Goal: Task Accomplishment & Management: Use online tool/utility

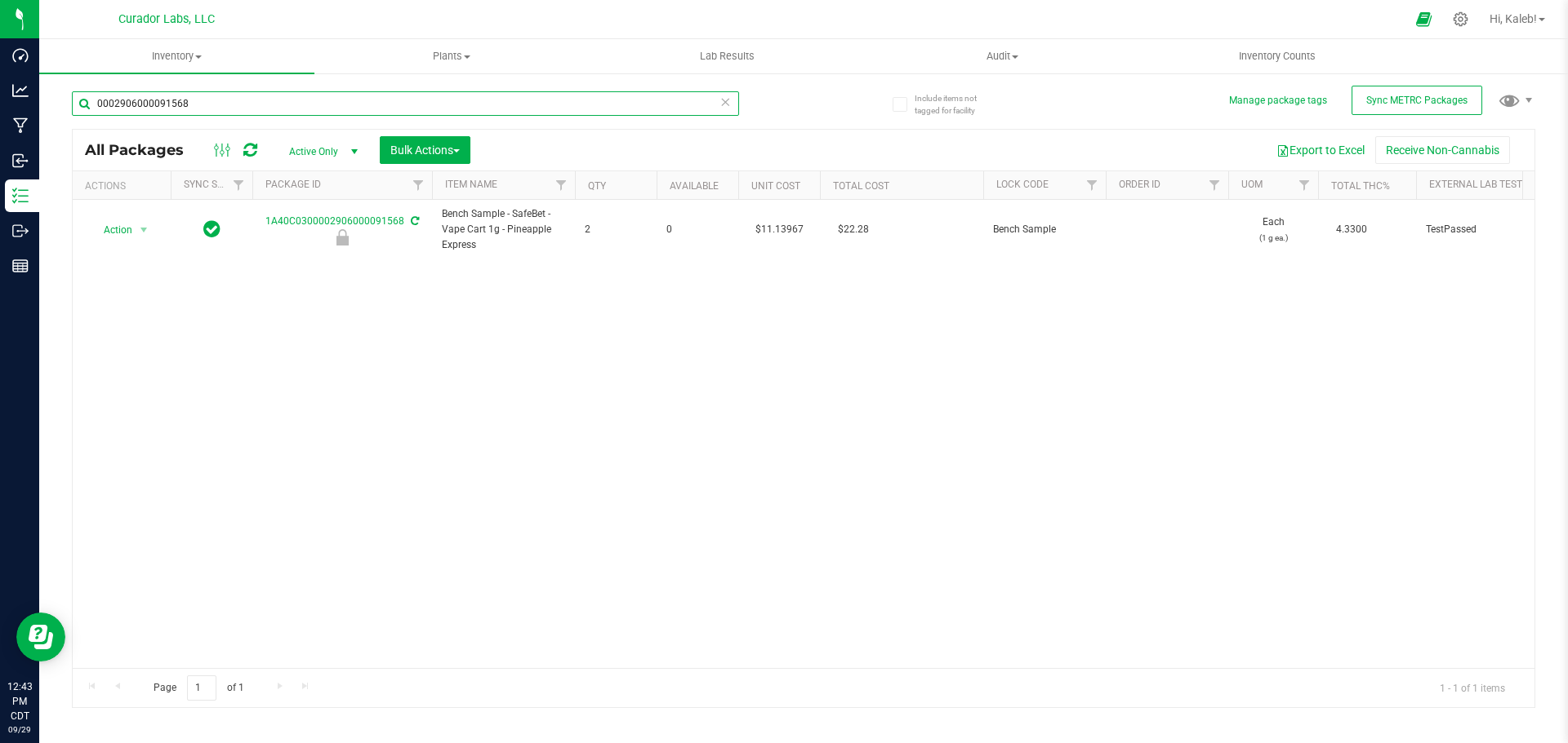
click at [246, 101] on input "0002906000091568" at bounding box center [405, 103] width 667 height 25
click at [247, 102] on input "0002906000091568" at bounding box center [405, 103] width 667 height 25
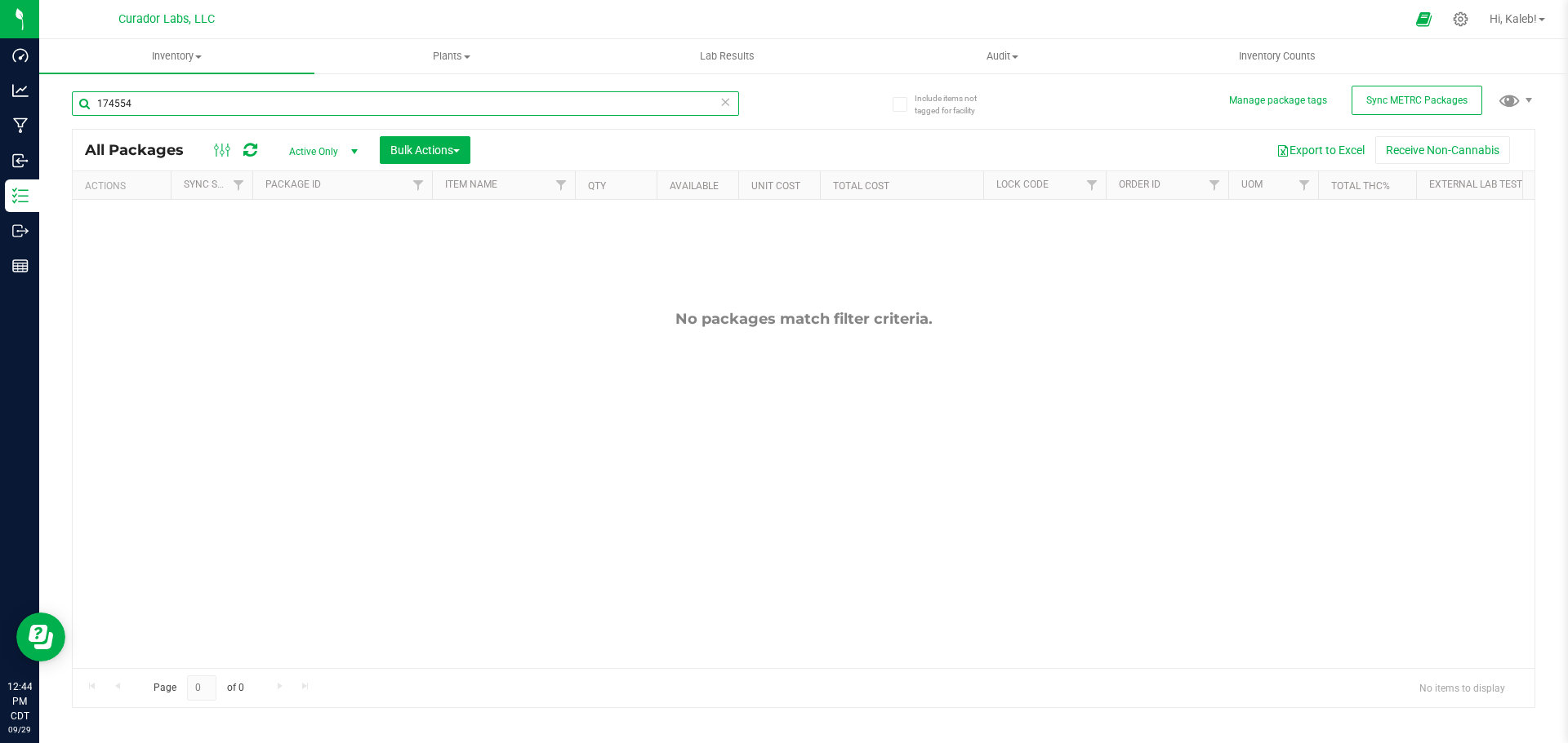
click at [716, 95] on input "174554" at bounding box center [405, 103] width 667 height 25
drag, startPoint x: 163, startPoint y: 97, endPoint x: -84, endPoint y: 108, distance: 247.2
click at [0, 108] on html "Dashboard Analytics Manufacturing Inbound Inventory Outbound Reports 12:44 PM C…" at bounding box center [784, 372] width 1568 height 743
paste input "Bubbles - AIO Vape Cart 1g - Final Packaging - Atomic Burst Sativa"
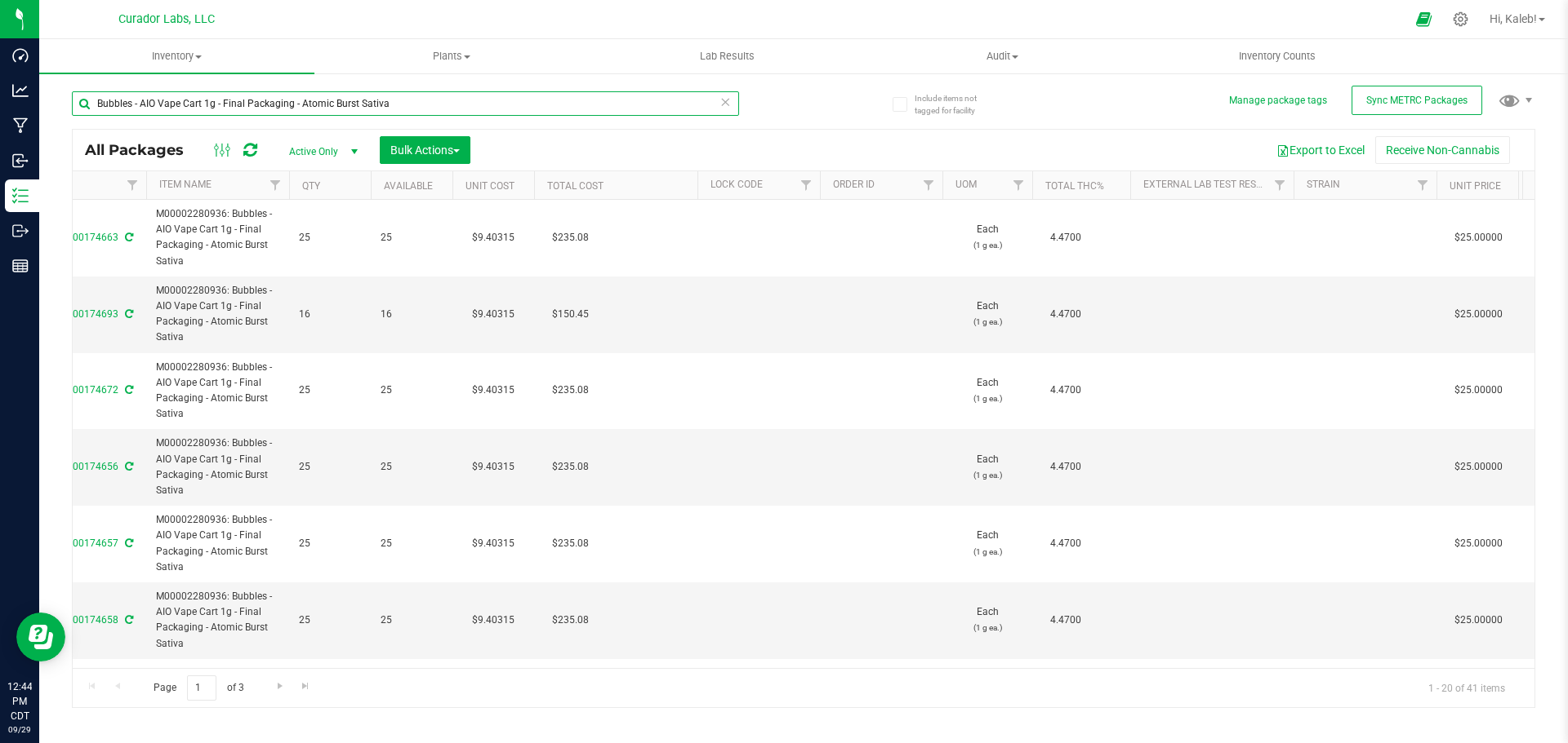
scroll to position [0, 295]
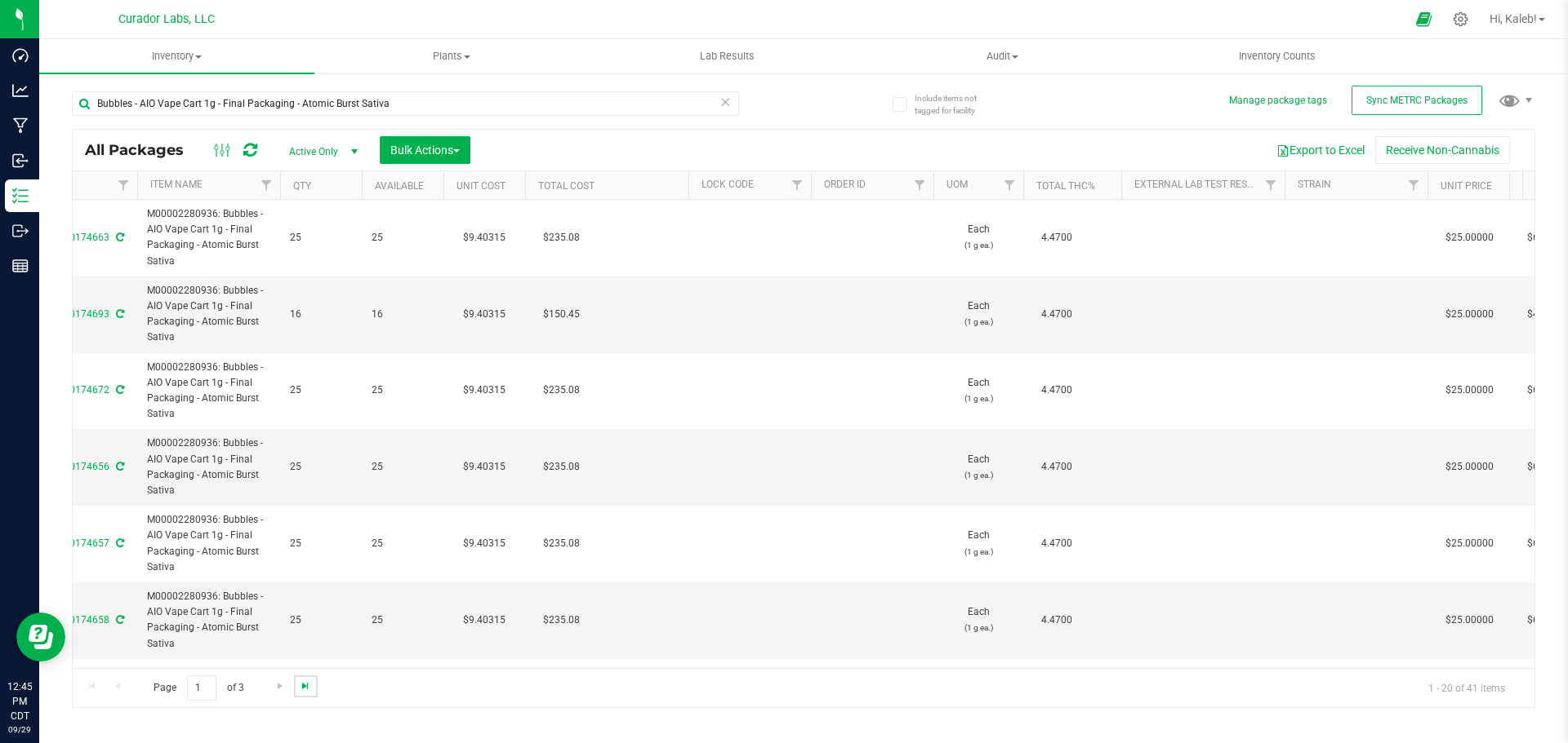
click at [303, 688] on span "Go to the last page" at bounding box center [306, 687] width 13 height 13
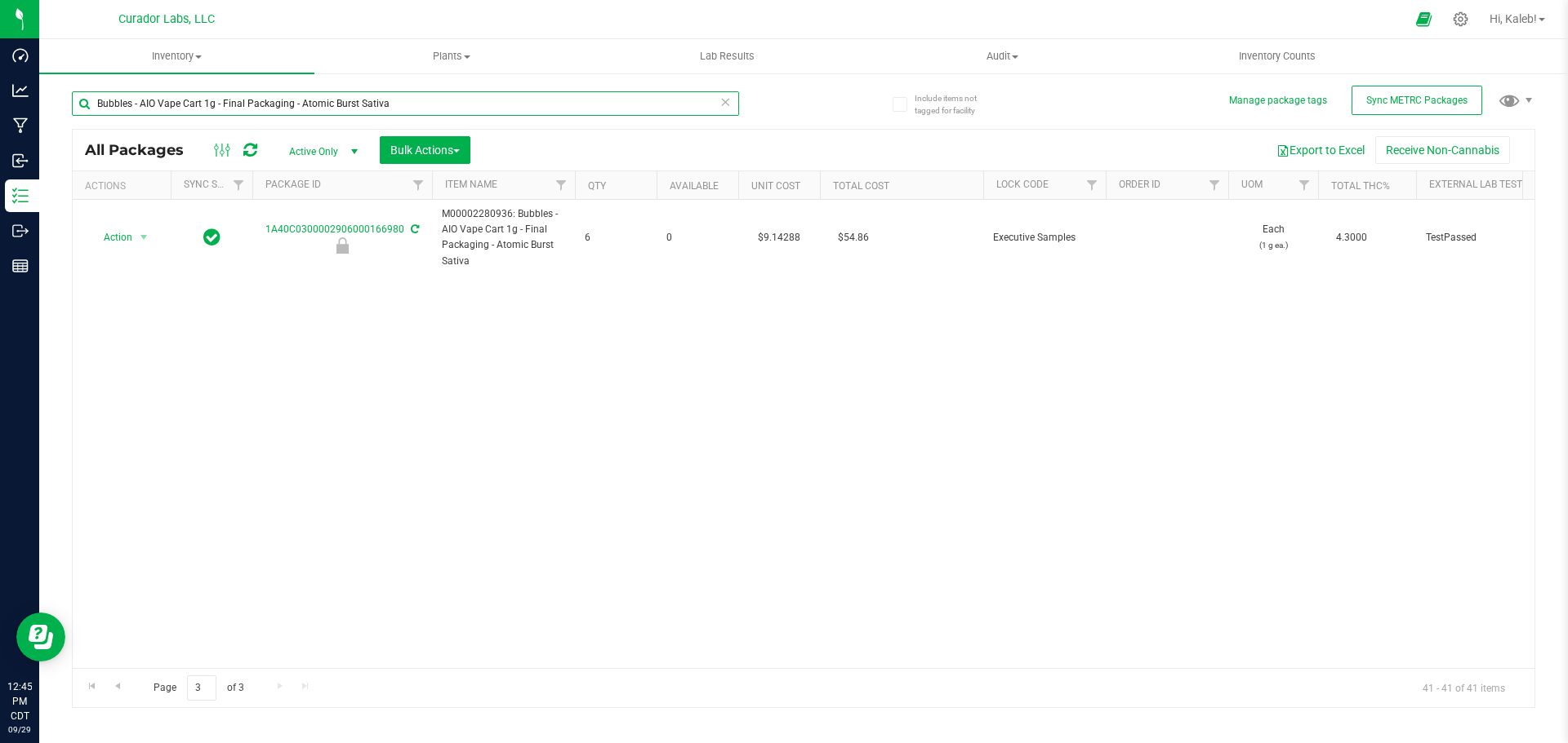
drag, startPoint x: -239, startPoint y: 118, endPoint x: -294, endPoint y: 124, distance: 55.3
click at [0, 124] on html "Dashboard Analytics Manufacturing Inbound Inventory Outbound Reports 12:45 PM C…" at bounding box center [784, 372] width 1568 height 743
paste input "06000174656"
drag, startPoint x: 294, startPoint y: 108, endPoint x: -169, endPoint y: 146, distance: 464.6
click at [0, 146] on html "Dashboard Analytics Manufacturing Inbound Inventory Outbound Reports 01:12 PM C…" at bounding box center [784, 372] width 1568 height 743
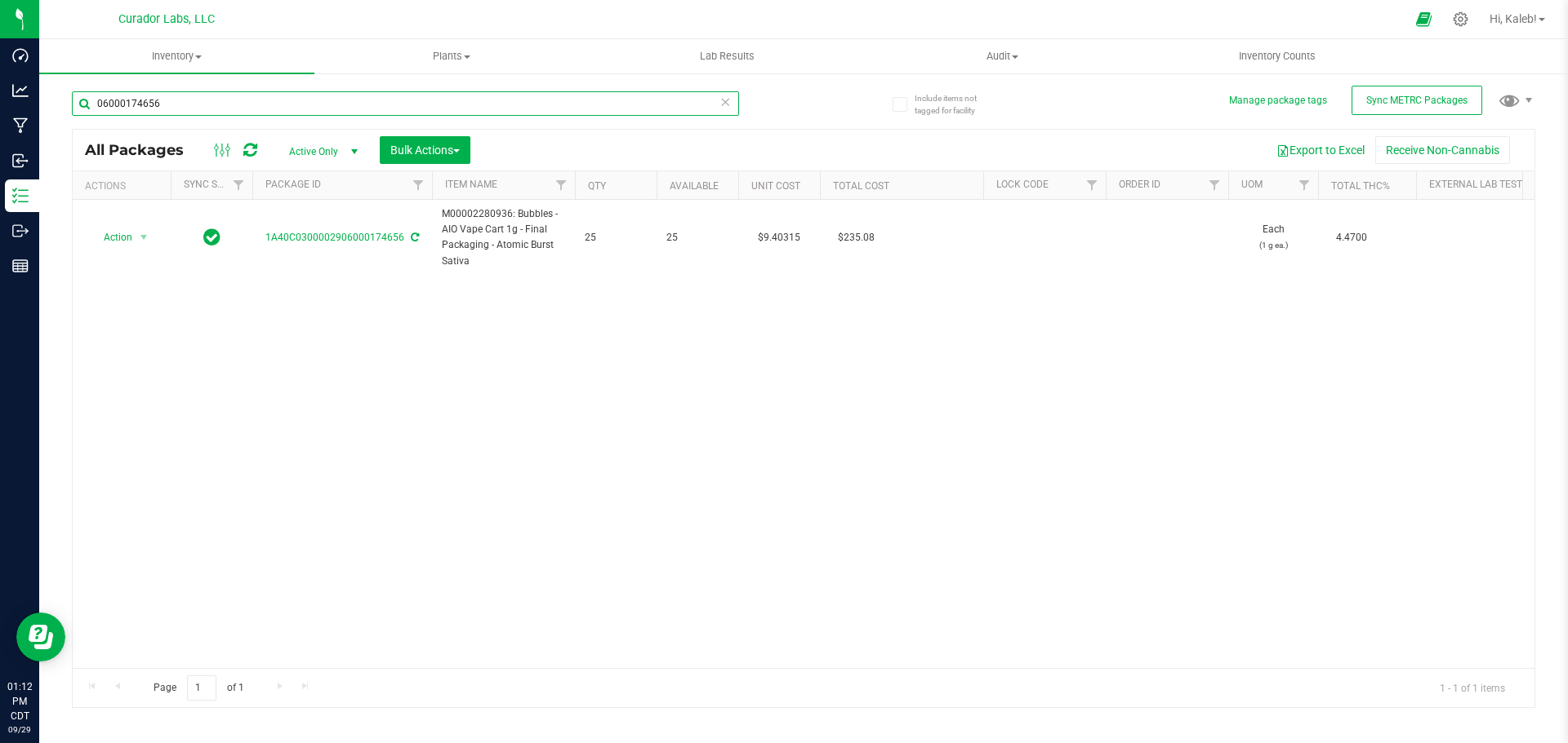
paste input "906000091991"
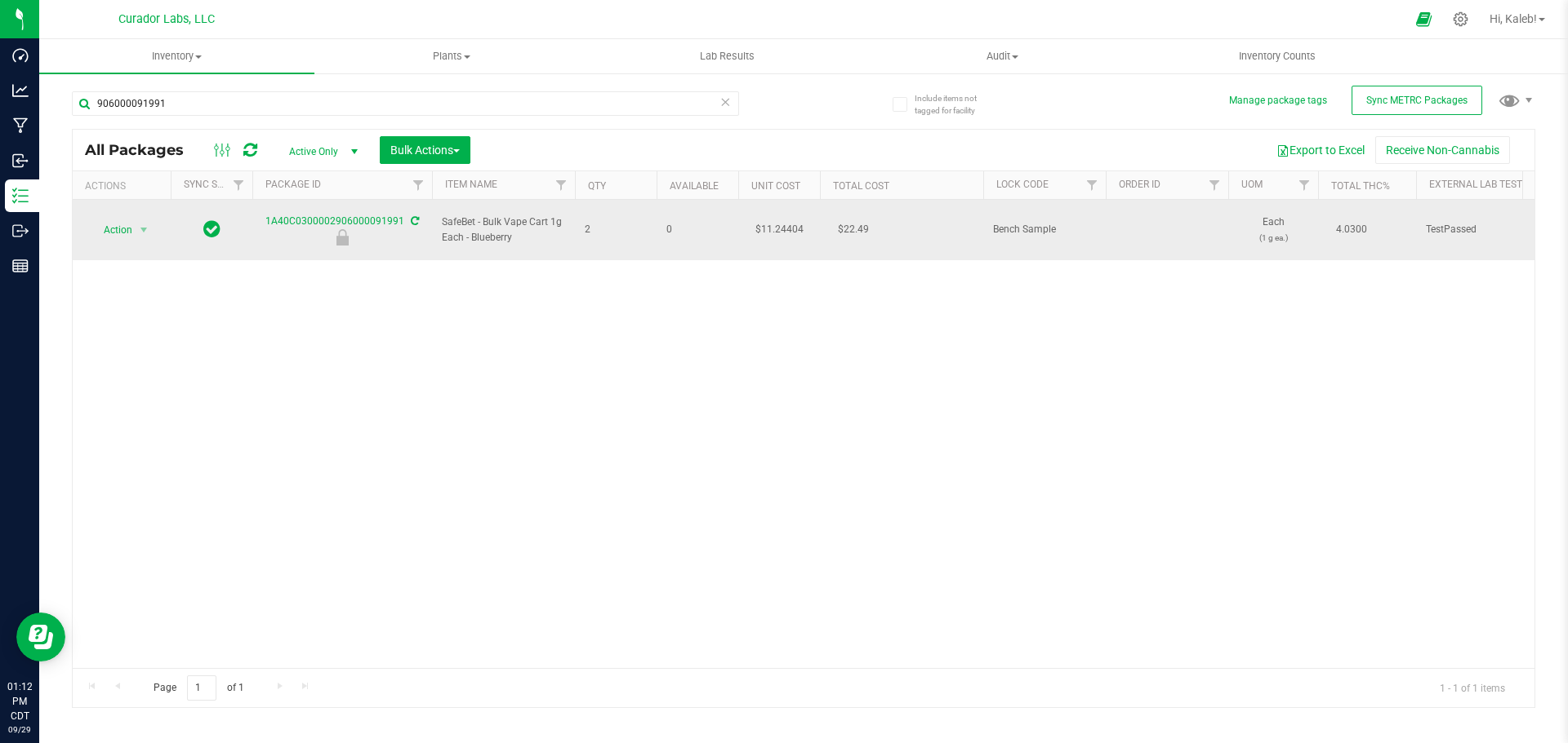
click at [783, 221] on td "$11.24404" at bounding box center [779, 230] width 81 height 60
click at [783, 221] on input "11.24404" at bounding box center [776, 230] width 75 height 23
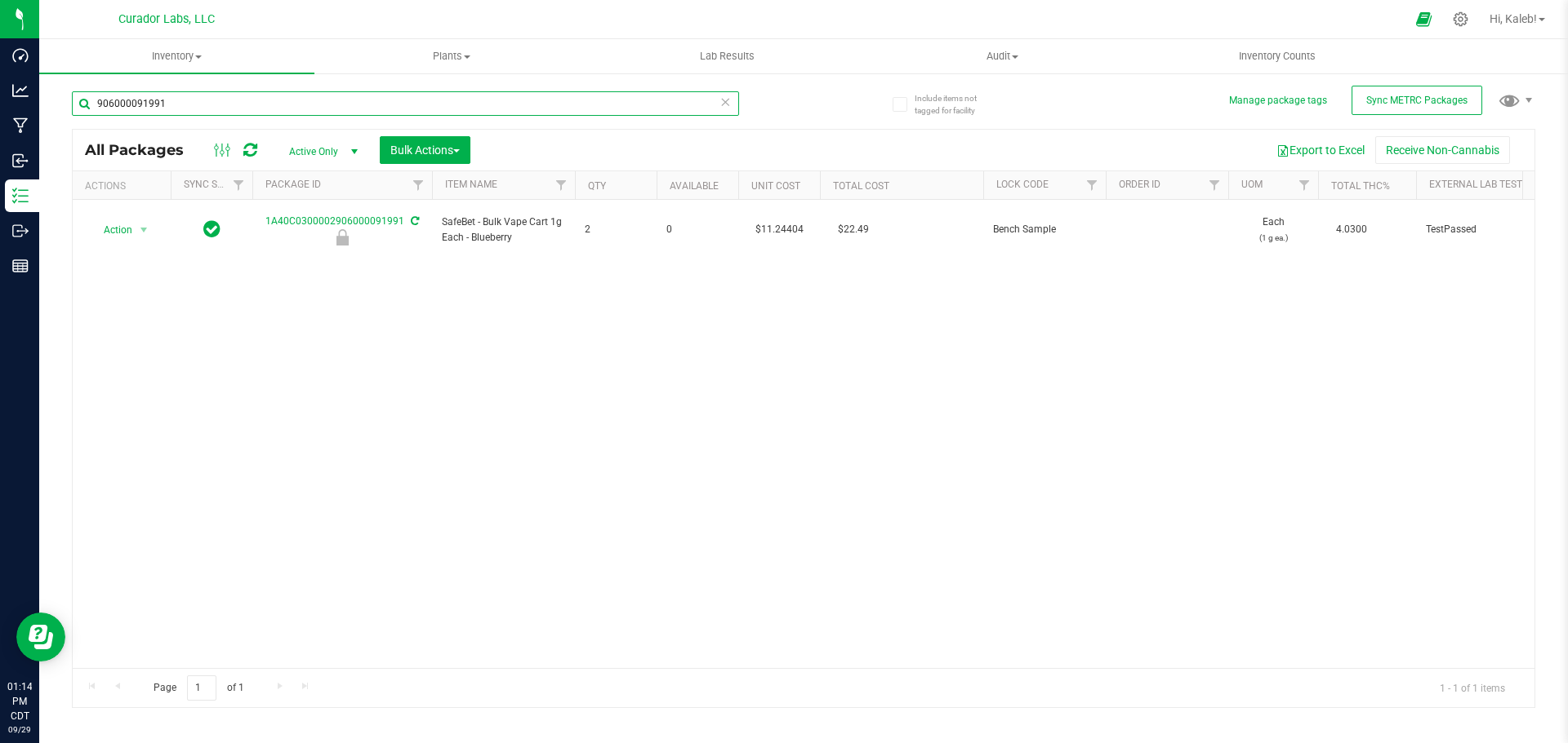
paste input "Bubbles - AIO Vape Cart 1g - Final Packaging - Breezy Blast"
drag, startPoint x: 307, startPoint y: 107, endPoint x: -206, endPoint y: 109, distance: 513.0
click at [0, 109] on html "Dashboard Analytics Manufacturing Inbound Inventory Outbound Reports 01:14 PM C…" at bounding box center [784, 372] width 1568 height 743
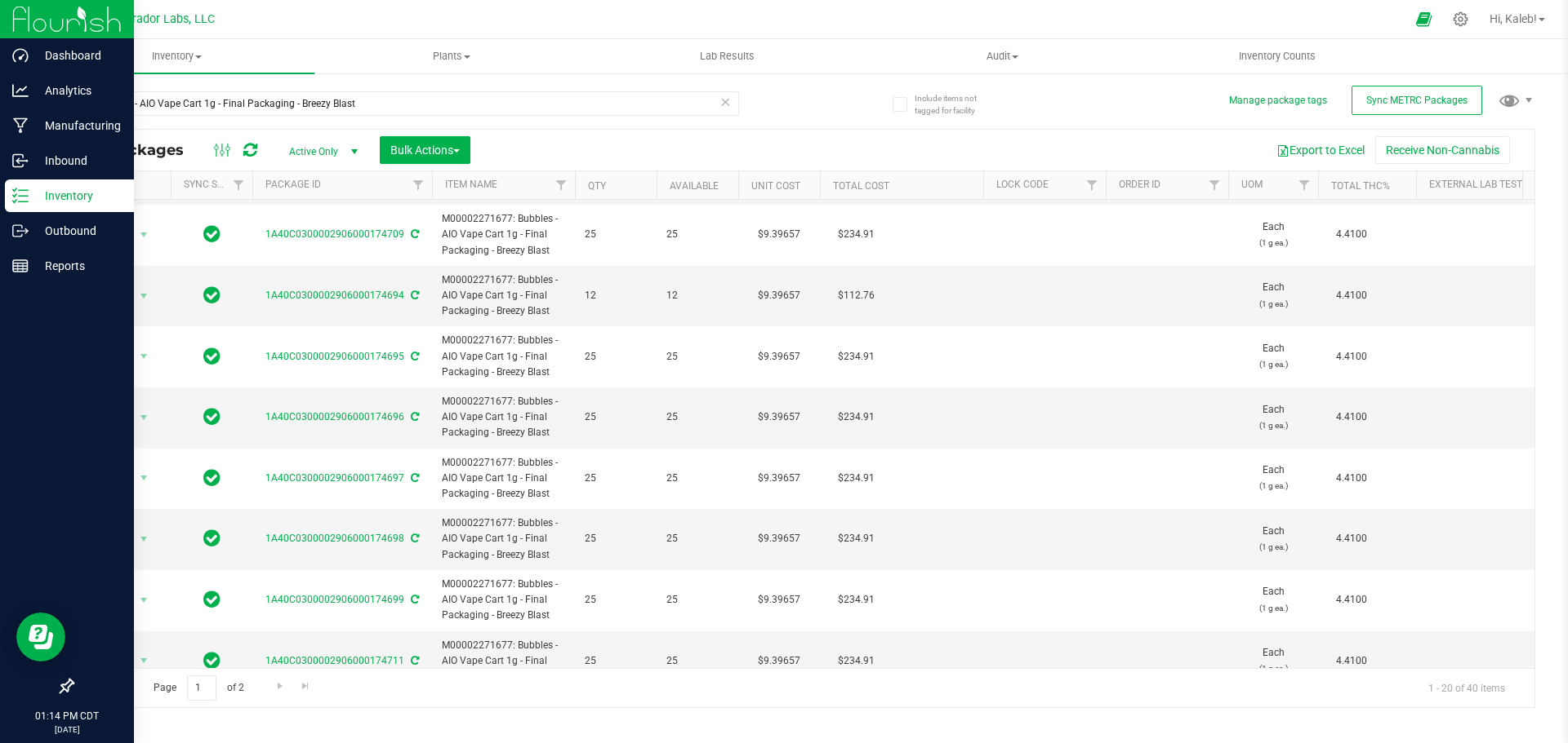
scroll to position [489, 0]
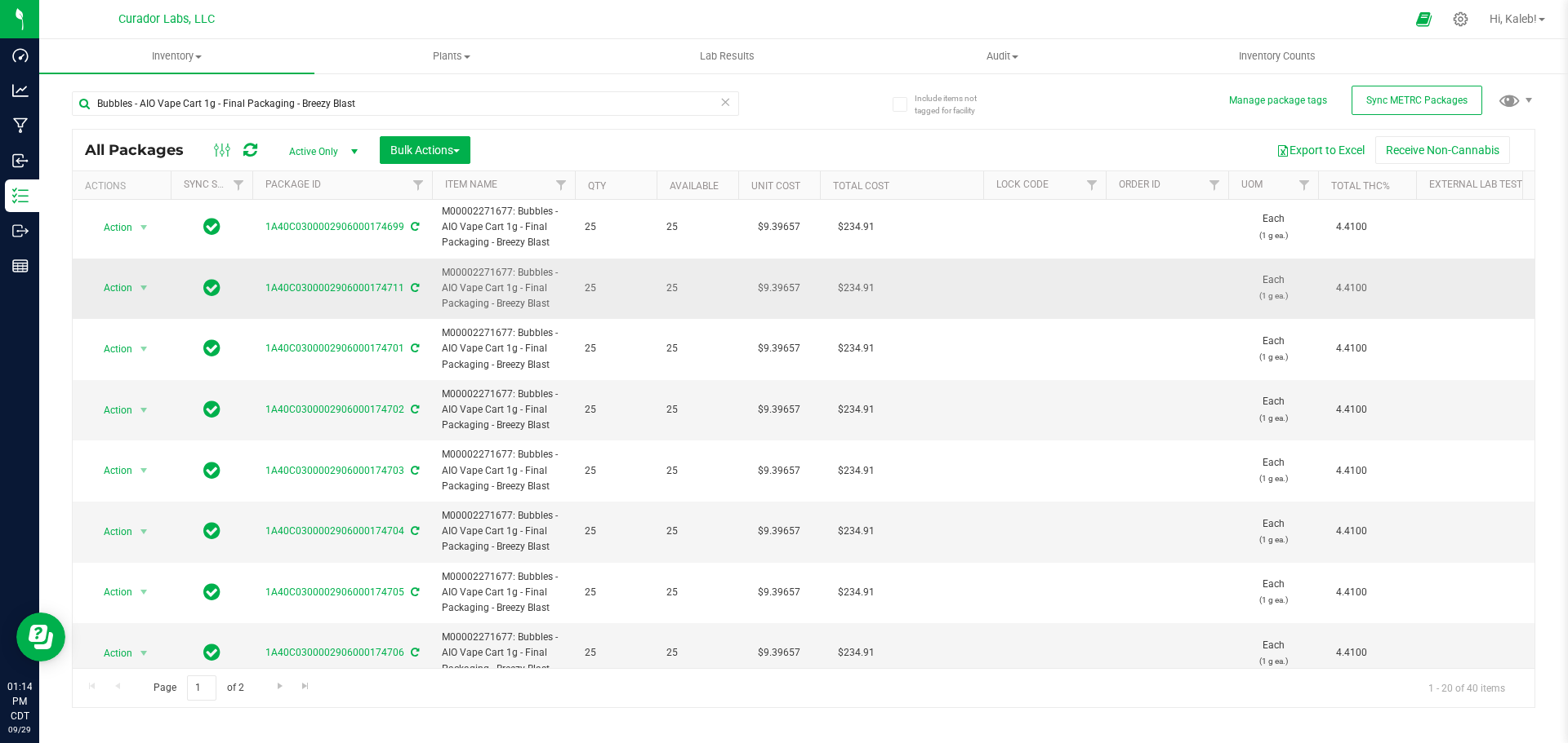
click at [766, 284] on td "$9.39657" at bounding box center [779, 289] width 81 height 61
click at [766, 284] on input "9.39657" at bounding box center [776, 288] width 75 height 23
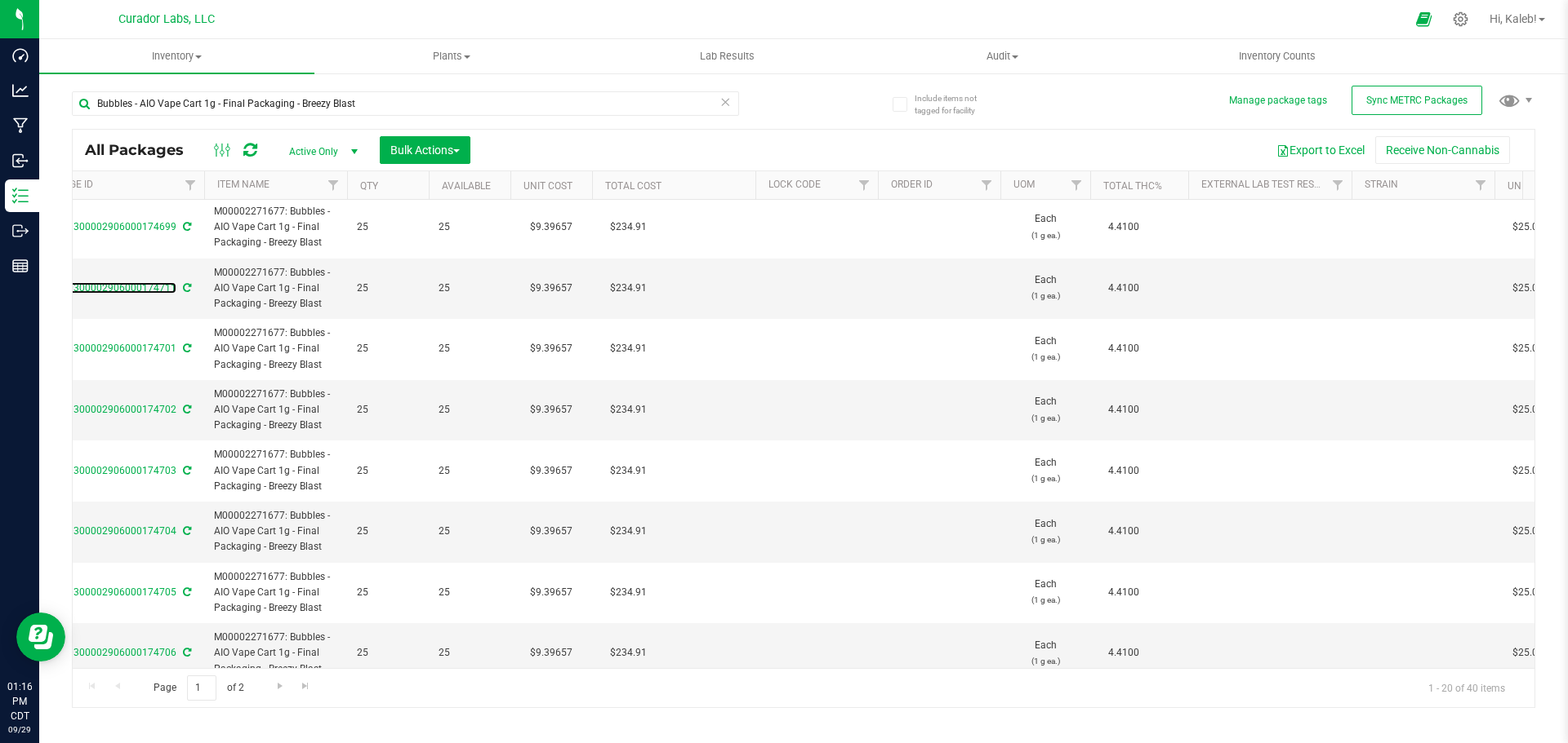
scroll to position [0, 0]
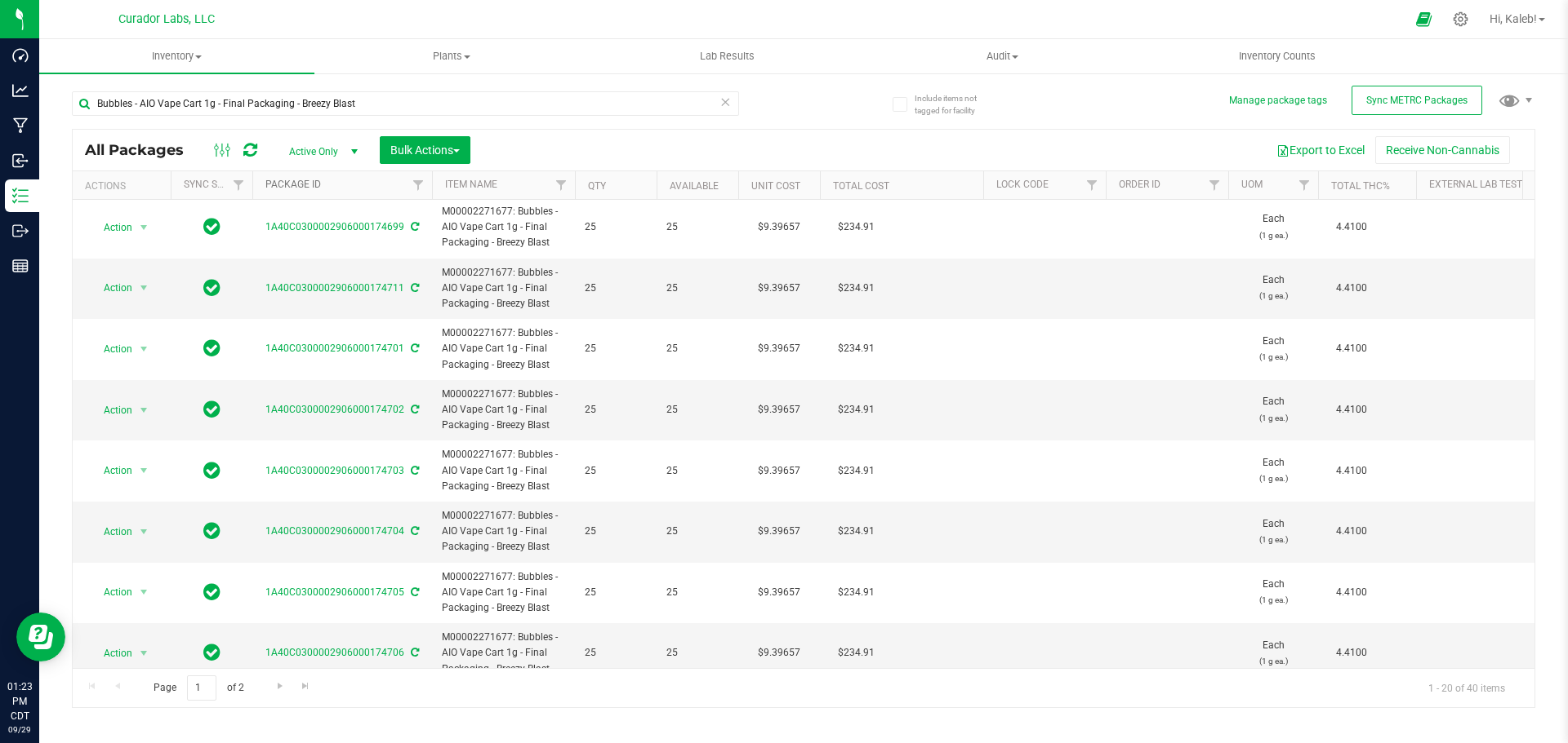
click at [312, 188] on link "Package ID" at bounding box center [293, 185] width 56 height 11
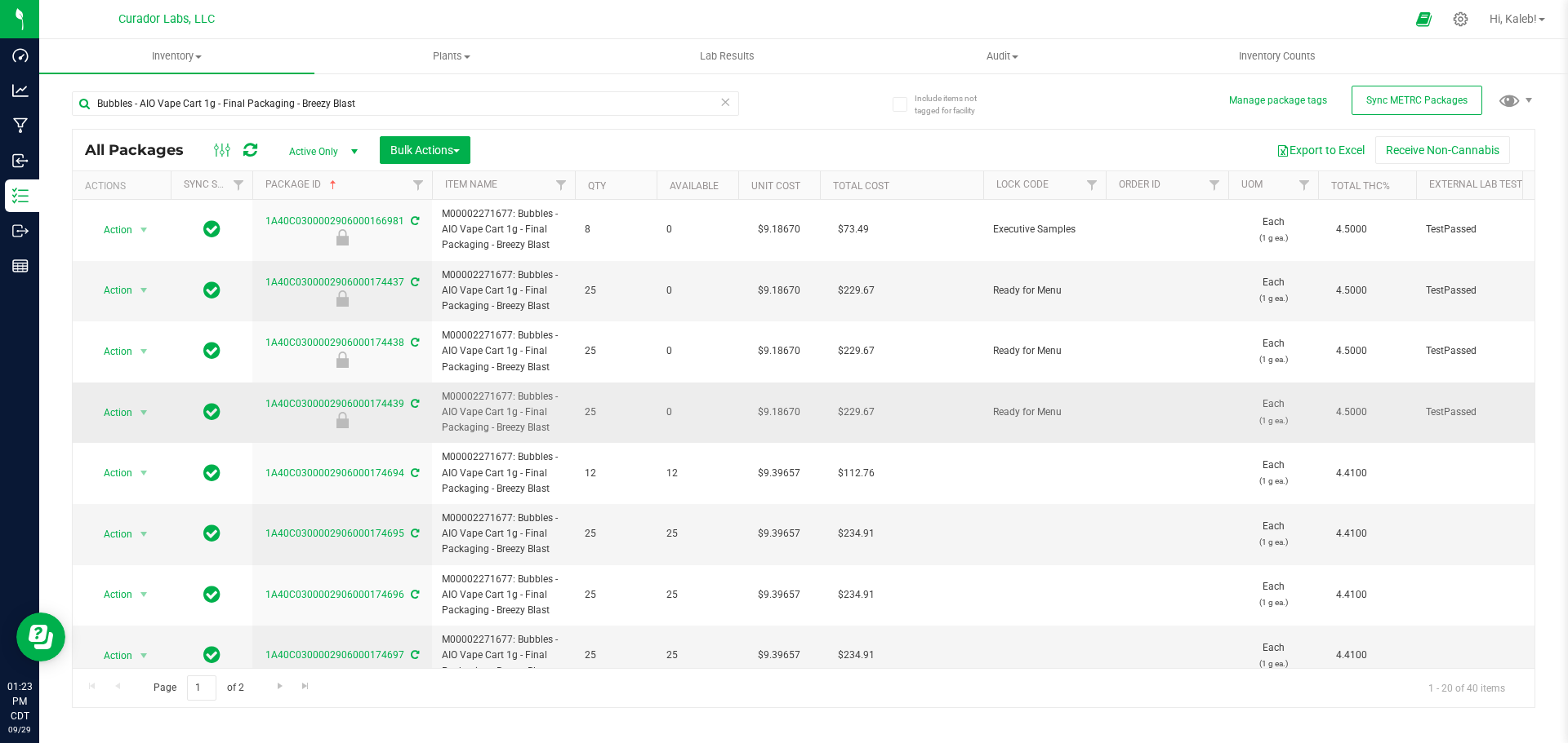
click at [783, 409] on td "$9.18670" at bounding box center [779, 414] width 81 height 61
click at [756, 415] on input "9.1867" at bounding box center [776, 413] width 75 height 23
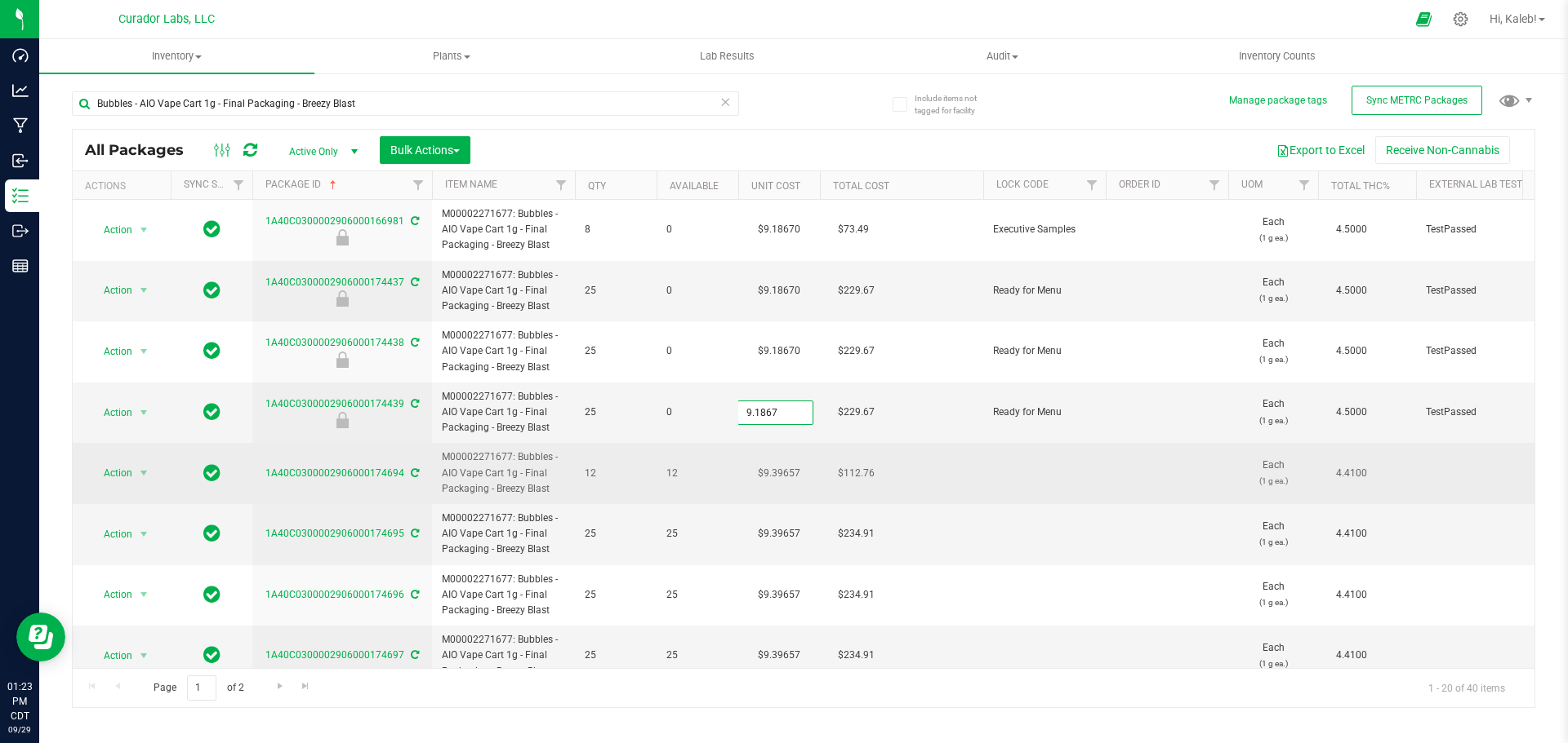
click at [777, 469] on td "$9.39657" at bounding box center [779, 474] width 81 height 61
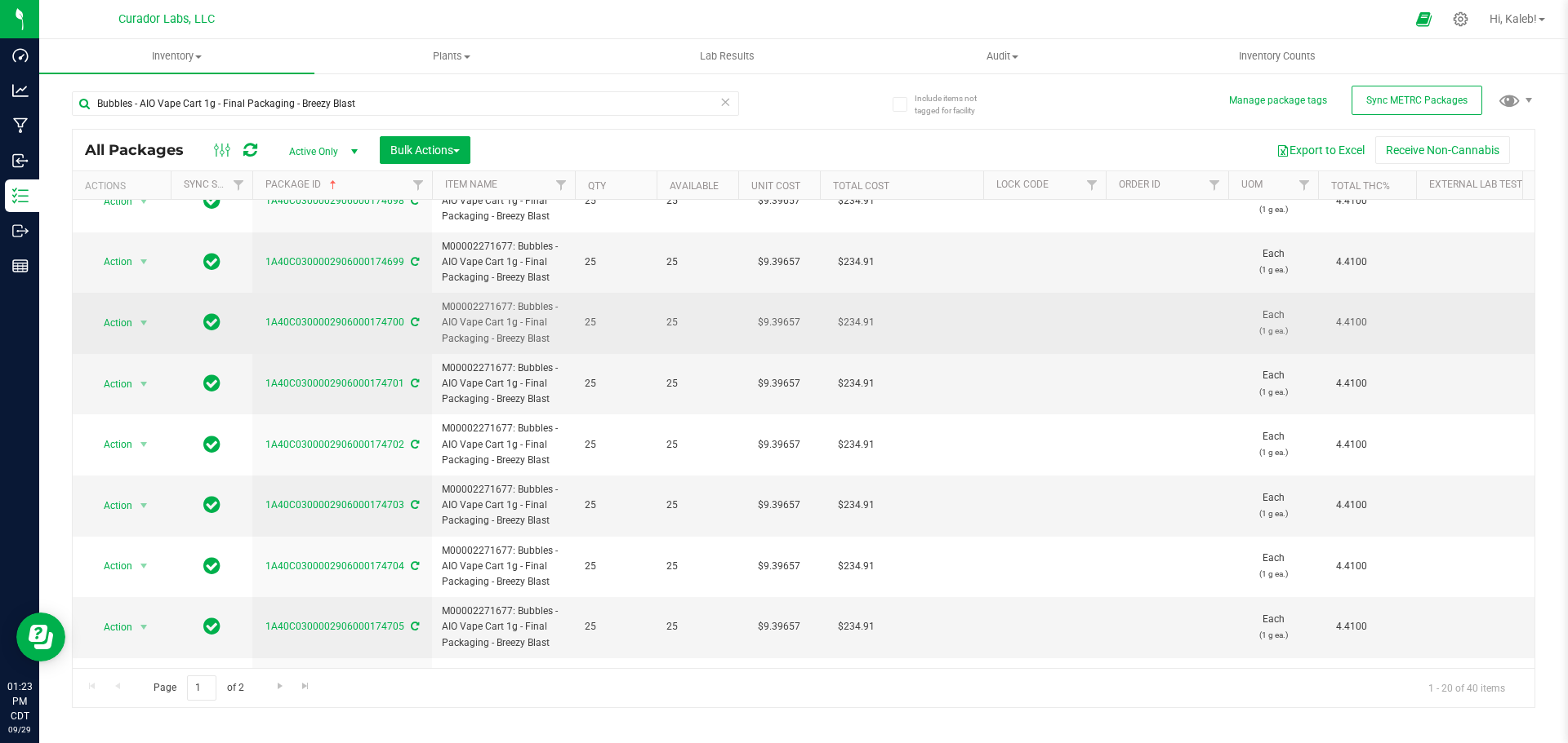
scroll to position [271, 0]
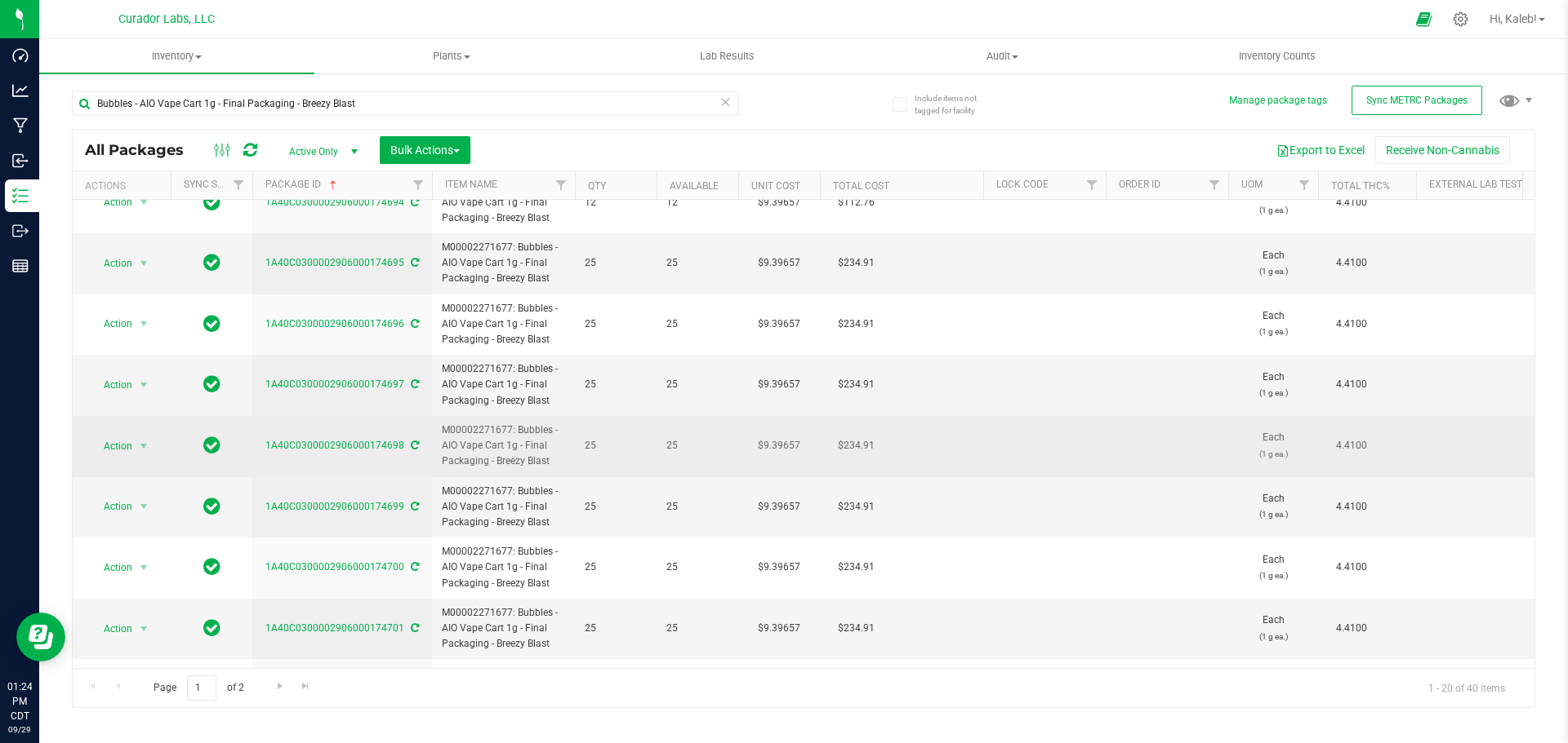
click at [781, 449] on td "$9.39657" at bounding box center [779, 447] width 81 height 61
click at [781, 449] on span "9.39657 9.39657" at bounding box center [775, 446] width 76 height 25
click at [759, 439] on input "9.39657" at bounding box center [776, 446] width 75 height 23
drag, startPoint x: 23, startPoint y: 108, endPoint x: -52, endPoint y: 108, distance: 75.0
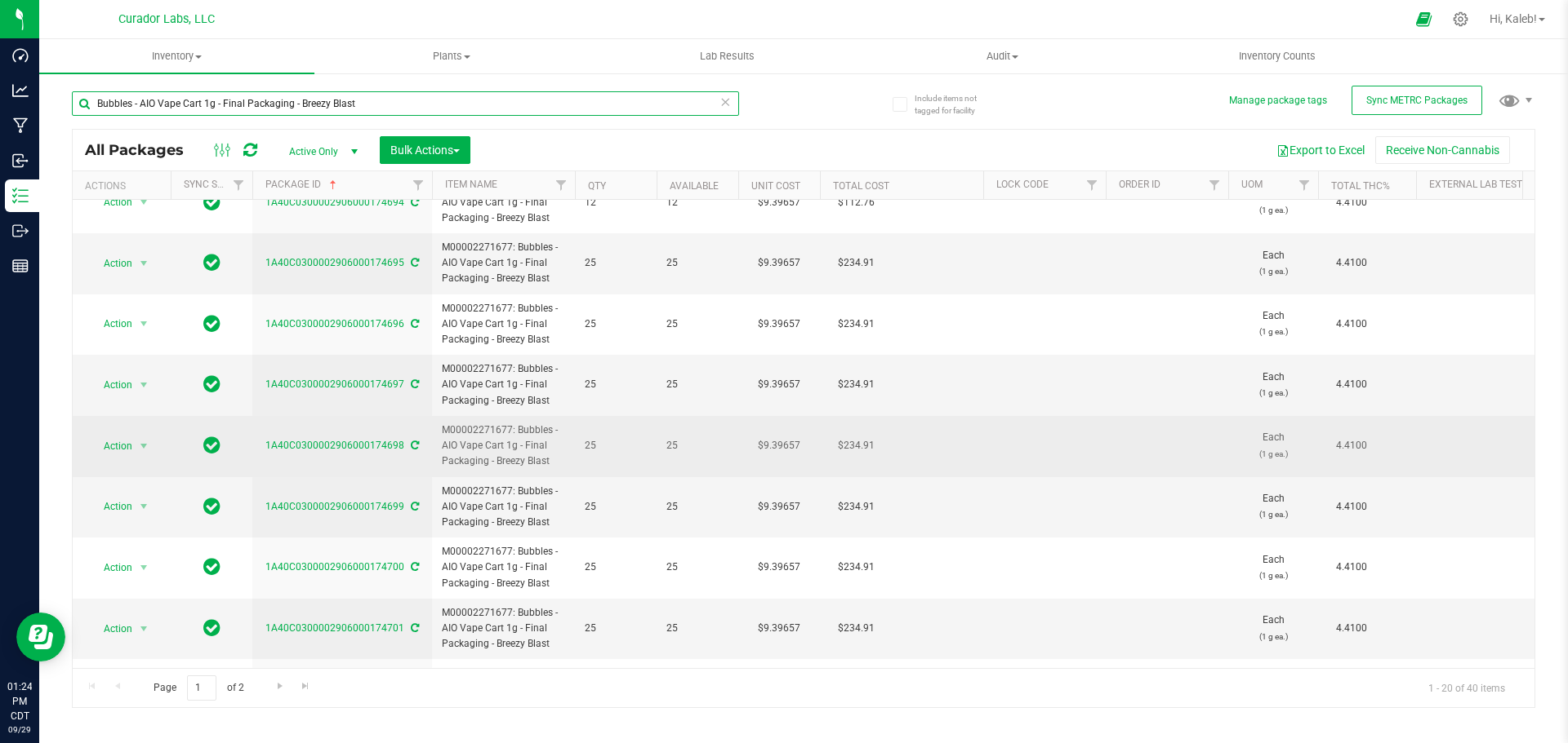
click at [0, 108] on html "Dashboard Analytics Manufacturing Inbound Inventory Outbound Reports 01:24 PM C…" at bounding box center [784, 372] width 1568 height 743
paste input "Atomic Burst Sativa"
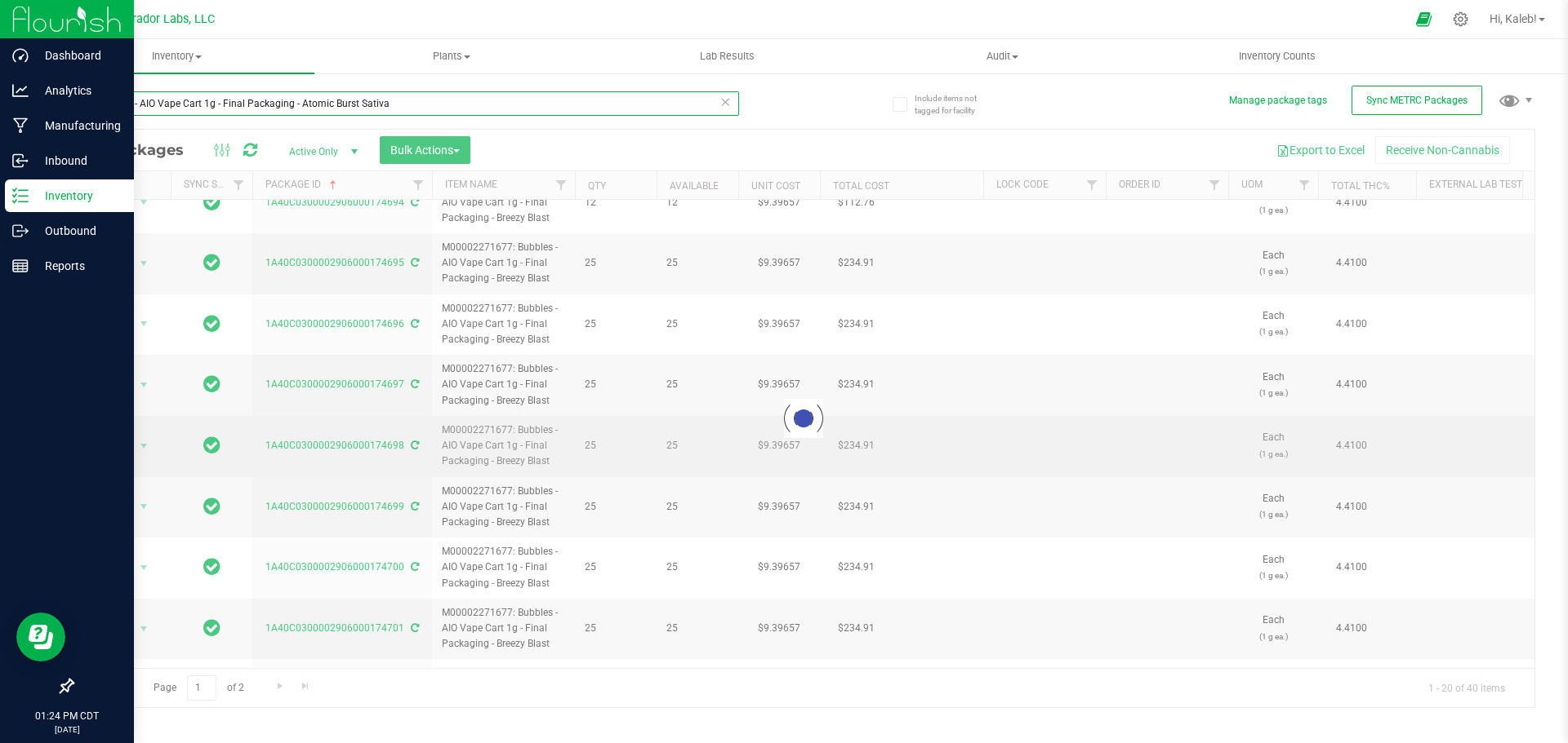
type input "Bubbles - AIO Vape Cart 1g - Final Packaging - Atomic Burst Sativa"
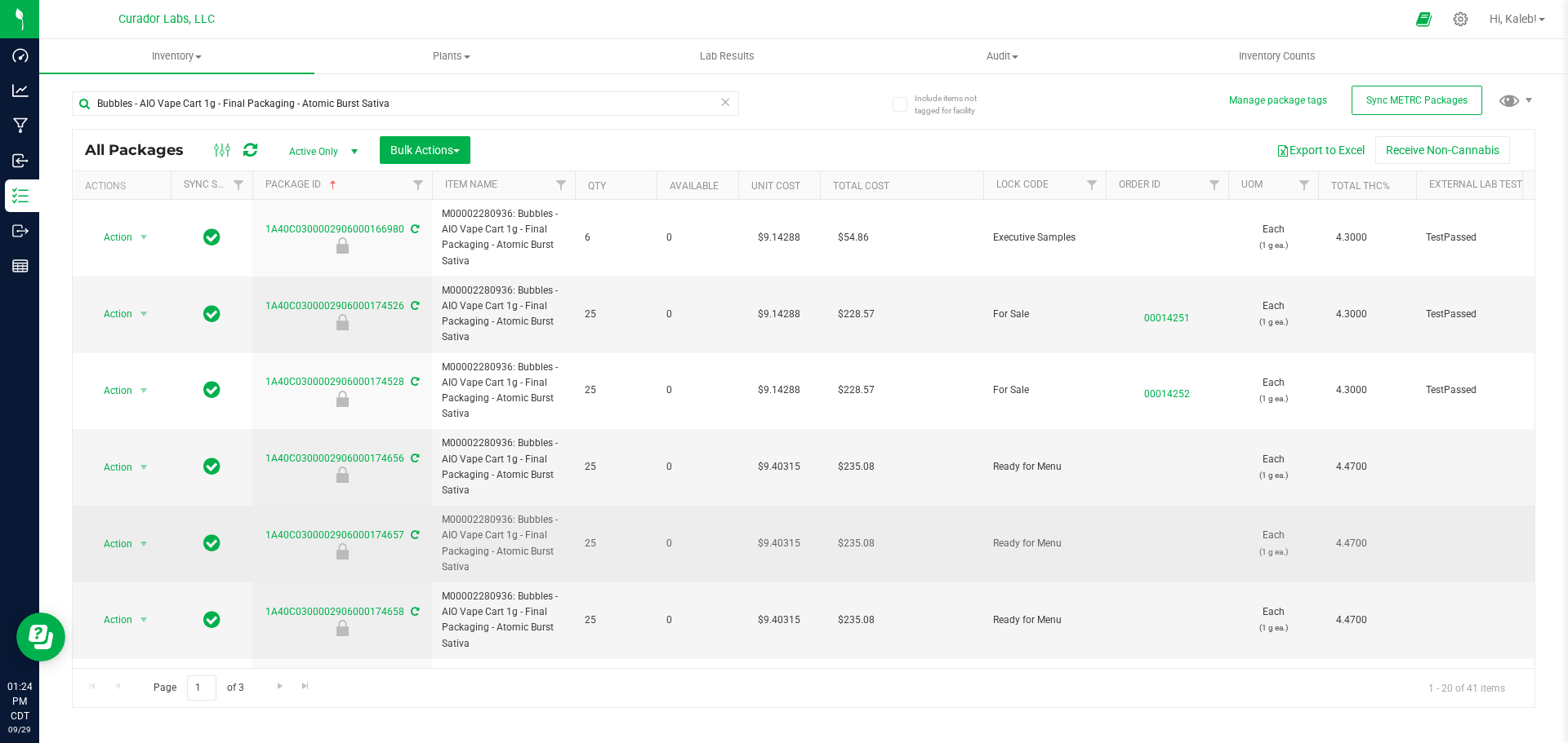
click at [783, 548] on td "$9.40315" at bounding box center [779, 544] width 81 height 77
click at [783, 548] on span "9.40315 9.40315" at bounding box center [775, 545] width 76 height 25
click at [782, 548] on input "9.40315" at bounding box center [776, 545] width 75 height 23
click at [781, 548] on input "9.40315" at bounding box center [776, 545] width 75 height 23
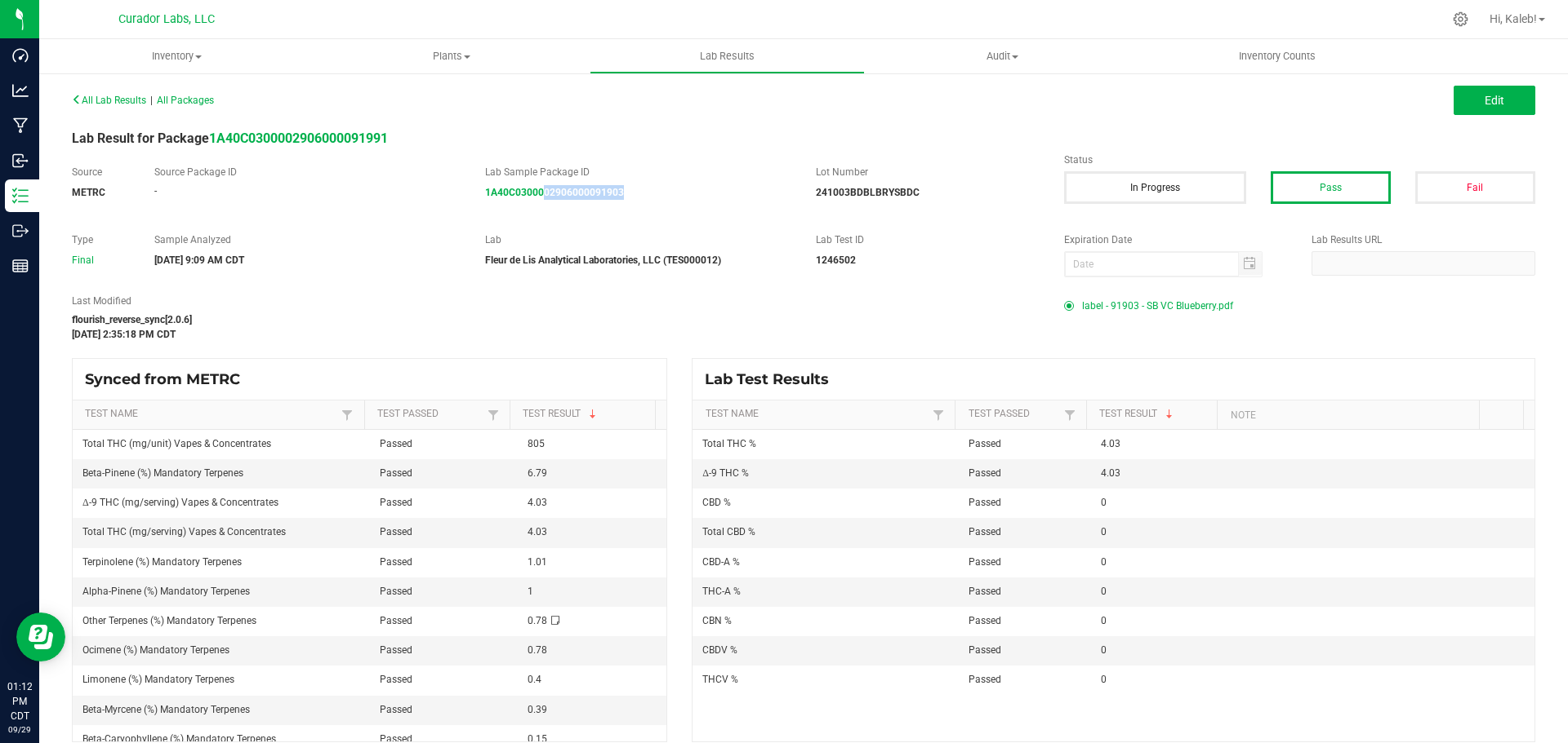
drag, startPoint x: 661, startPoint y: 211, endPoint x: 542, endPoint y: 202, distance: 119.3
click at [542, 202] on div "Source METRC Source Package ID - Lab Sample Package ID 1A40C0300002906000091903…" at bounding box center [803, 191] width 1488 height 52
copy strong "02906000091903"
drag, startPoint x: 633, startPoint y: 204, endPoint x: 556, endPoint y: 211, distance: 77.3
click at [556, 211] on div "Source METRC Source Package ID - Lab Sample Package ID 1A40C0300002906000174347…" at bounding box center [803, 191] width 1488 height 52
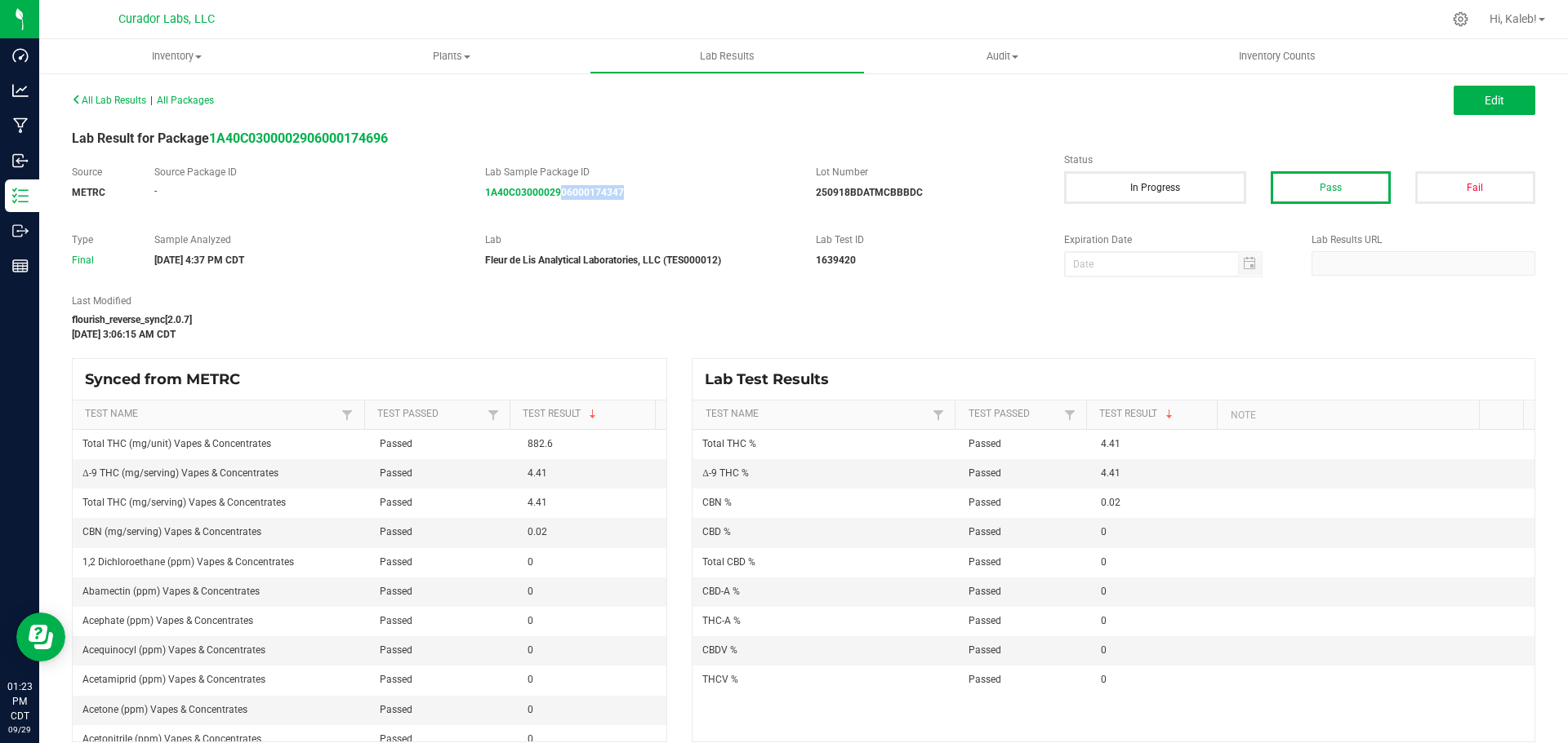
drag, startPoint x: 648, startPoint y: 205, endPoint x: 556, endPoint y: 202, distance: 92.0
click at [556, 202] on div "Source METRC Source Package ID - Lab Sample Package ID 1A40C0300002906000174347…" at bounding box center [803, 191] width 1488 height 52
copy strong "06000174347"
drag, startPoint x: 649, startPoint y: 214, endPoint x: 540, endPoint y: 202, distance: 109.7
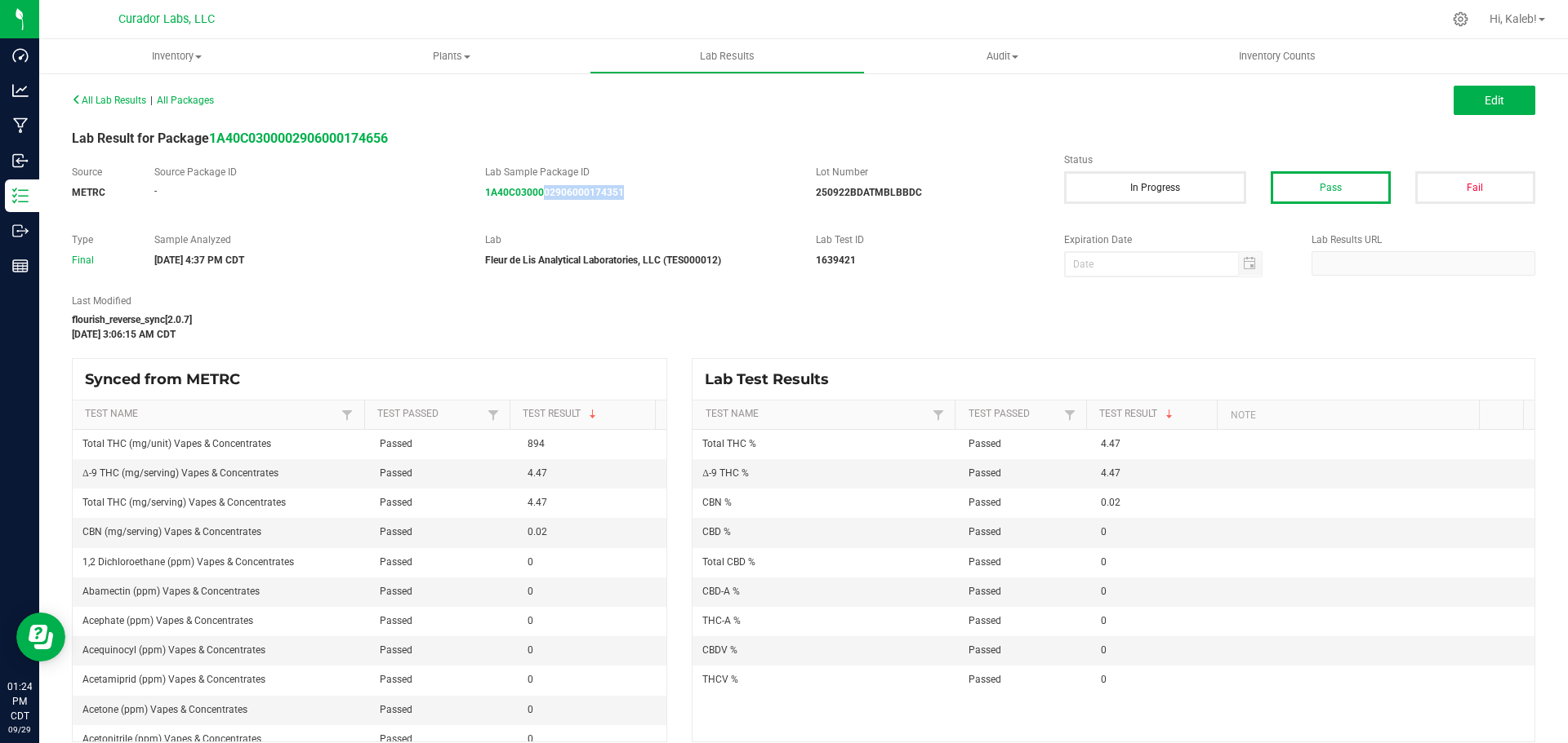
click at [540, 202] on div "Source METRC Source Package ID - Lab Sample Package ID 1A40C0300002906000174351…" at bounding box center [803, 191] width 1488 height 52
copy strong "02906000174351"
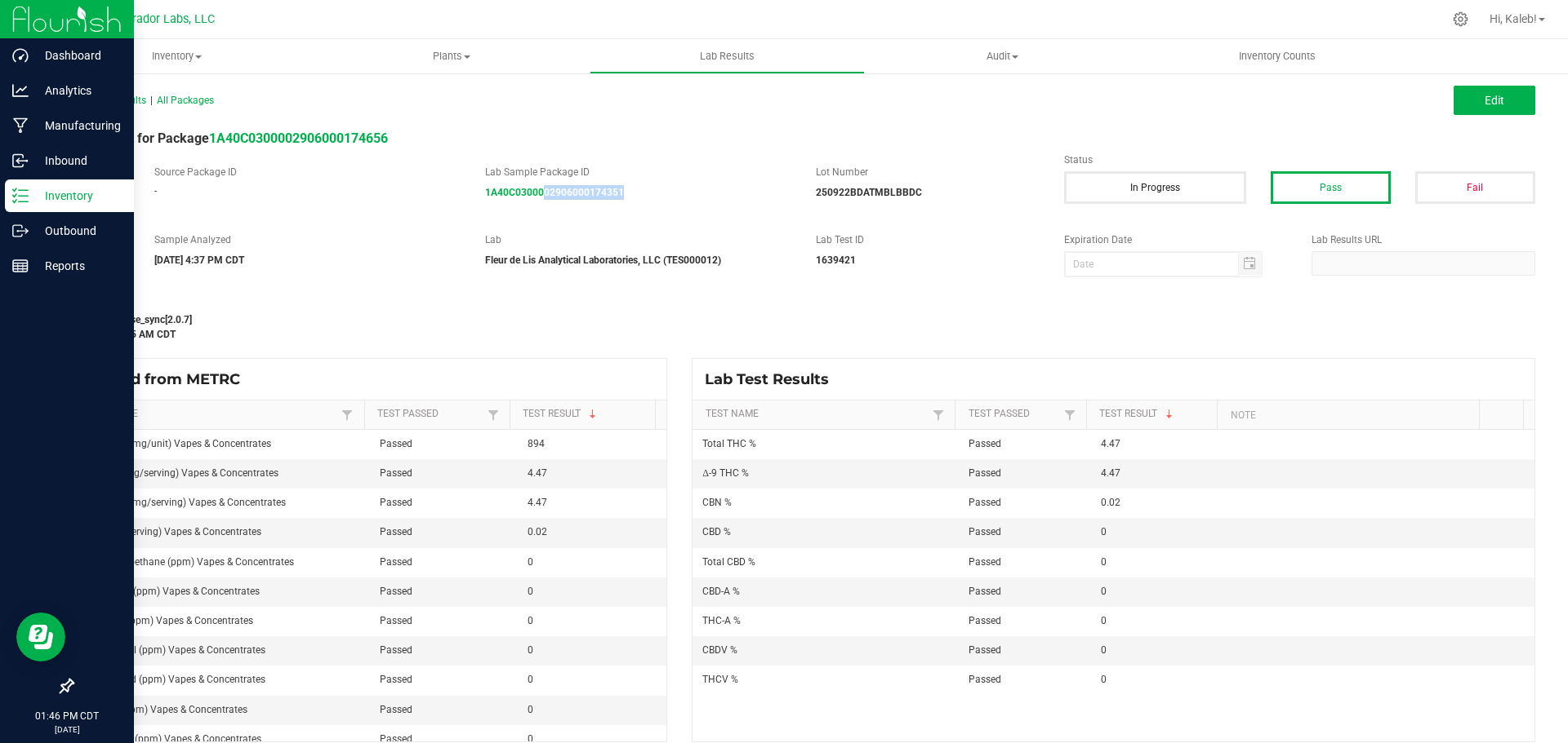
drag, startPoint x: 70, startPoint y: 198, endPoint x: 65, endPoint y: 187, distance: 12.1
click at [70, 199] on p "Inventory" at bounding box center [78, 195] width 98 height 19
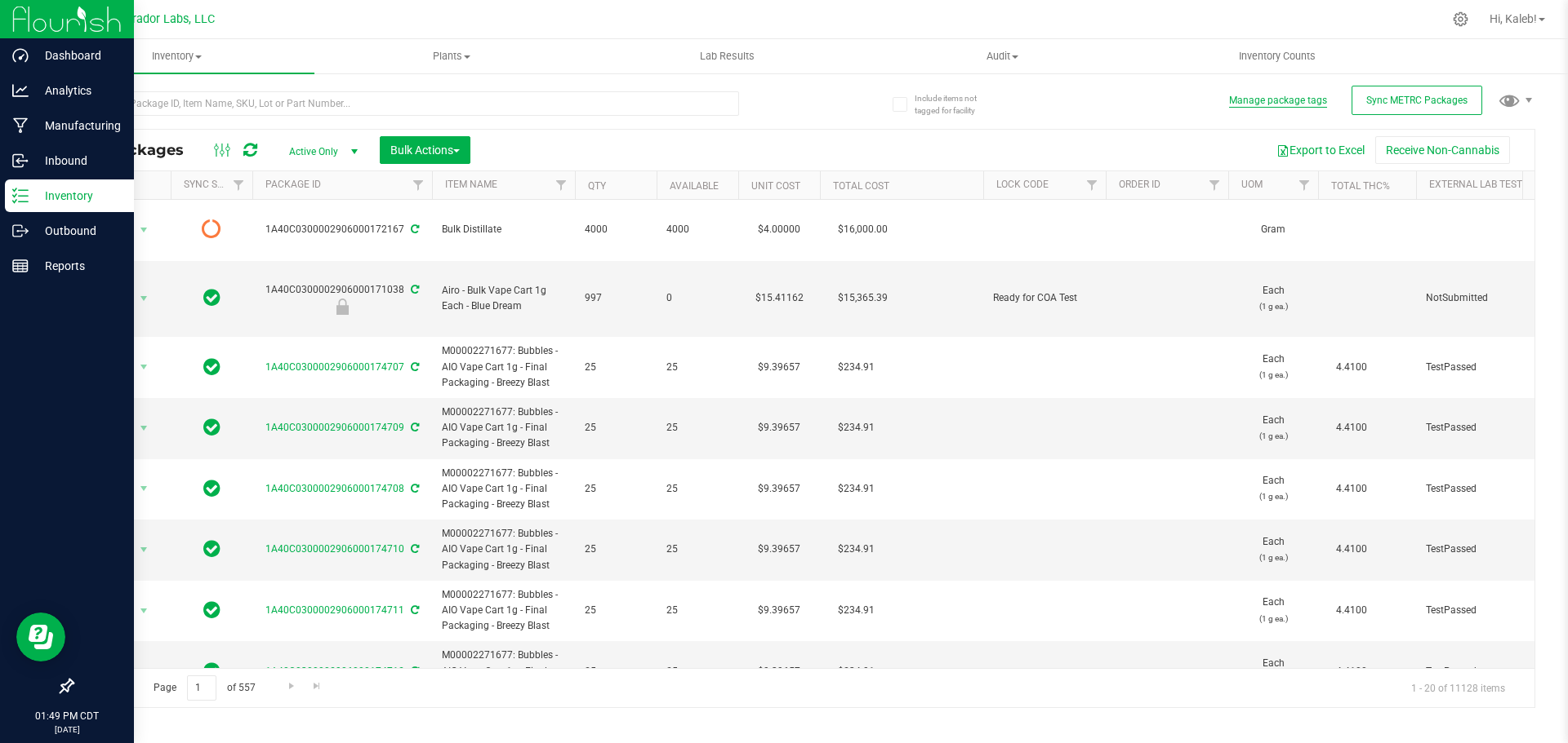
click at [1298, 107] on button "Manage package tags" at bounding box center [1278, 101] width 98 height 13
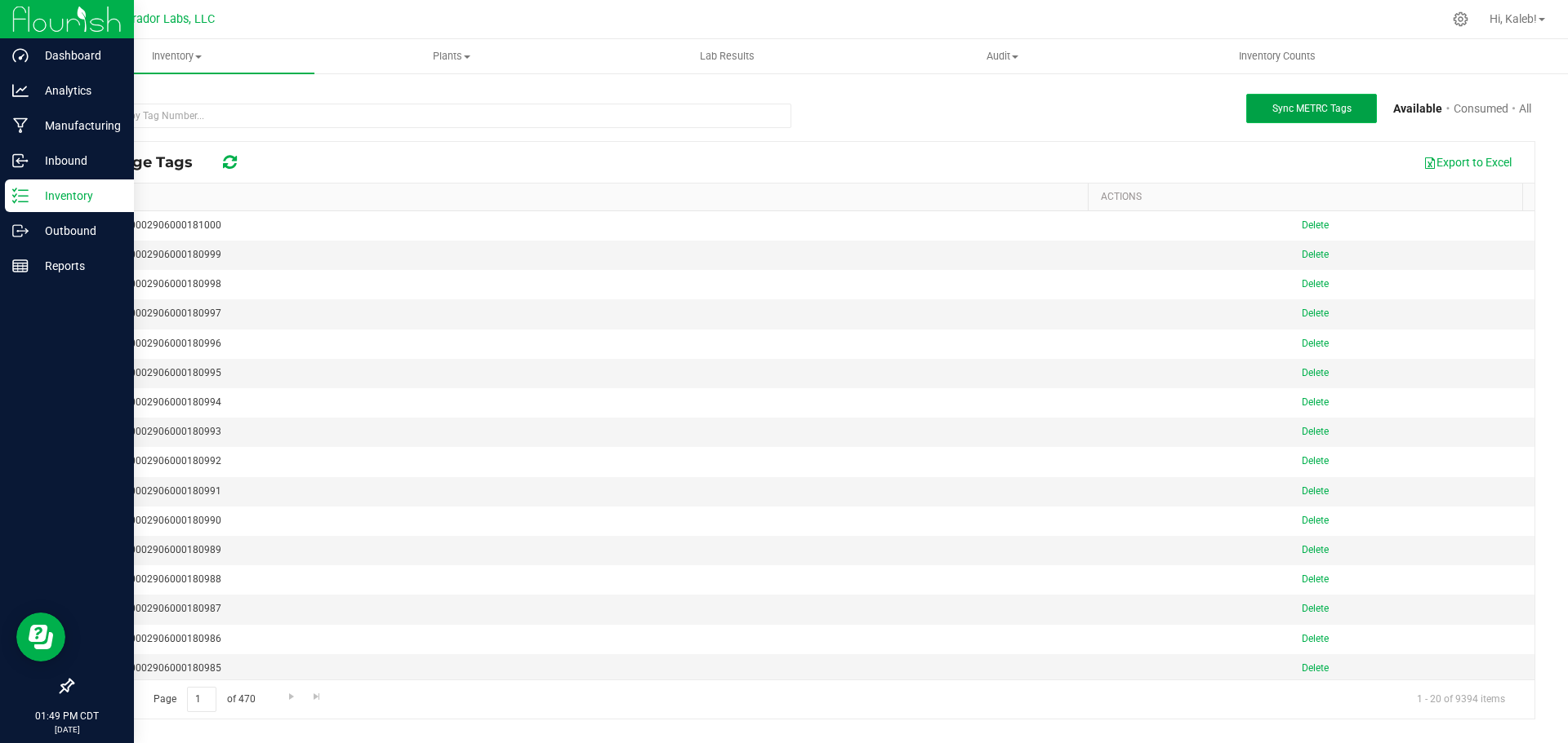
click at [1332, 116] on button "Sync METRC Tags" at bounding box center [1311, 108] width 130 height 30
